Goal: Transaction & Acquisition: Subscribe to service/newsletter

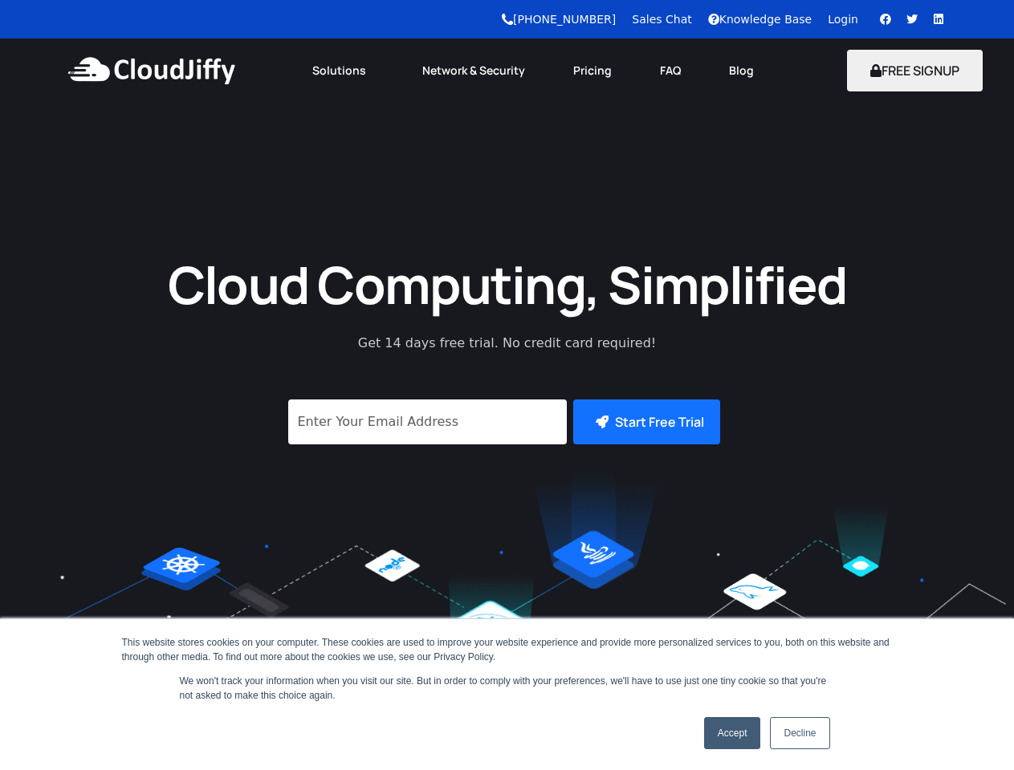
click at [343, 71] on link "Solutions" at bounding box center [343, 70] width 110 height 35
click at [915, 71] on button "FREE SIGNUP" at bounding box center [915, 71] width 136 height 42
click at [644, 422] on button "Start Free Trial" at bounding box center [646, 422] width 147 height 45
